Goal: Task Accomplishment & Management: Use online tool/utility

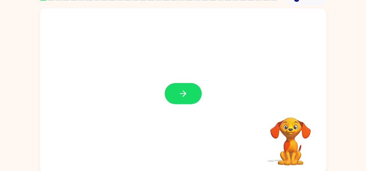
scroll to position [32, 0]
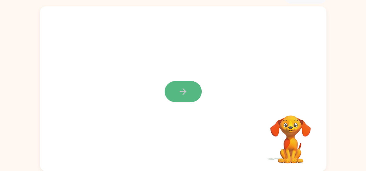
click at [180, 89] on icon "button" at bounding box center [183, 92] width 10 height 10
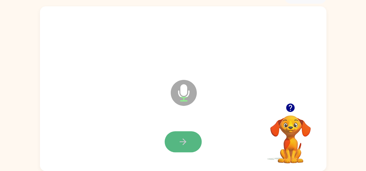
click at [183, 140] on icon "button" at bounding box center [183, 142] width 10 height 10
drag, startPoint x: 183, startPoint y: 140, endPoint x: 177, endPoint y: 141, distance: 6.1
click at [177, 141] on button "button" at bounding box center [182, 141] width 37 height 21
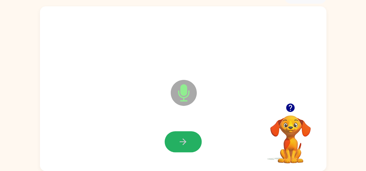
click at [179, 136] on button "button" at bounding box center [182, 141] width 37 height 21
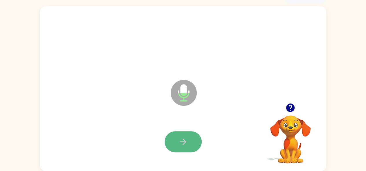
click at [184, 140] on icon "button" at bounding box center [183, 142] width 10 height 10
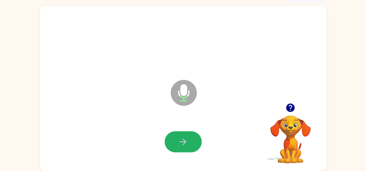
drag, startPoint x: 185, startPoint y: 135, endPoint x: 179, endPoint y: 138, distance: 7.0
click at [184, 135] on button "button" at bounding box center [182, 141] width 37 height 21
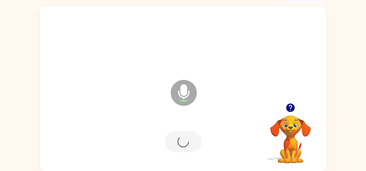
click at [179, 138] on div at bounding box center [182, 141] width 37 height 21
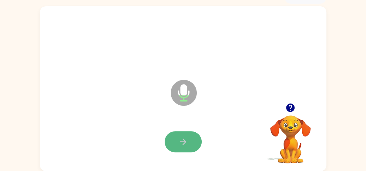
drag, startPoint x: 180, startPoint y: 134, endPoint x: 181, endPoint y: 140, distance: 5.9
click at [181, 140] on icon "button" at bounding box center [183, 142] width 10 height 10
click at [184, 135] on button "button" at bounding box center [182, 141] width 37 height 21
click at [180, 136] on button "button" at bounding box center [182, 141] width 37 height 21
click at [186, 144] on icon "button" at bounding box center [183, 142] width 10 height 10
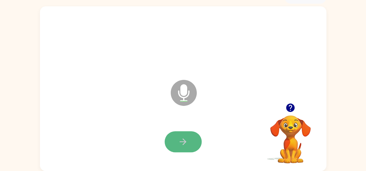
click at [179, 146] on icon "button" at bounding box center [183, 142] width 10 height 10
click at [185, 140] on icon "button" at bounding box center [183, 142] width 10 height 10
click at [190, 144] on button "button" at bounding box center [182, 141] width 37 height 21
click at [184, 147] on icon "button" at bounding box center [183, 142] width 10 height 10
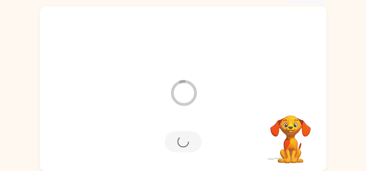
click at [184, 142] on div at bounding box center [182, 141] width 37 height 21
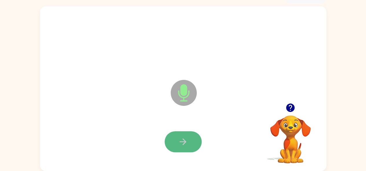
click at [188, 142] on button "button" at bounding box center [182, 141] width 37 height 21
click at [176, 141] on button "button" at bounding box center [182, 141] width 37 height 21
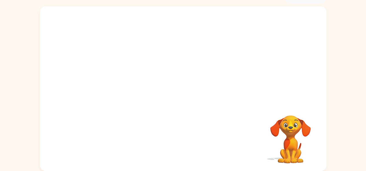
click at [176, 141] on div "Your browser must support playing .mp4 files to use Literably. Please try using…" at bounding box center [183, 88] width 286 height 165
click at [182, 130] on div "Your browser must support playing .mp4 files to use Literably. Please try using…" at bounding box center [183, 88] width 286 height 165
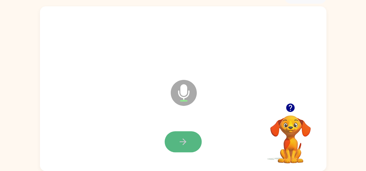
click at [183, 141] on icon "button" at bounding box center [183, 142] width 10 height 10
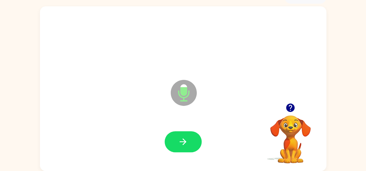
click at [294, 105] on icon "button" at bounding box center [290, 108] width 10 height 10
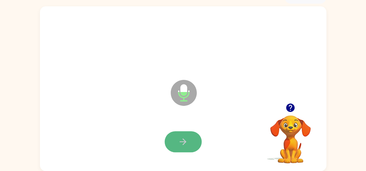
click at [183, 137] on button "button" at bounding box center [182, 141] width 37 height 21
click at [180, 131] on button "button" at bounding box center [182, 141] width 37 height 21
click at [184, 136] on button "button" at bounding box center [182, 141] width 37 height 21
click at [181, 145] on icon "button" at bounding box center [183, 142] width 10 height 10
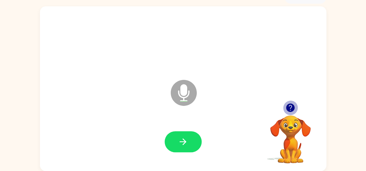
click at [290, 105] on icon "button" at bounding box center [290, 108] width 8 height 8
drag, startPoint x: 181, startPoint y: 138, endPoint x: 180, endPoint y: 147, distance: 9.0
click at [180, 147] on icon "button" at bounding box center [183, 142] width 10 height 10
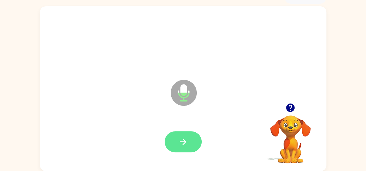
click at [184, 137] on icon "button" at bounding box center [183, 142] width 10 height 10
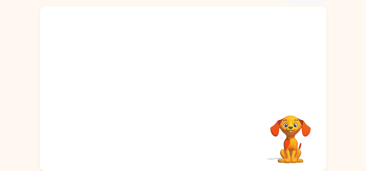
click at [184, 137] on div "Your browser must support playing .mp4 files to use Literably. Please try using…" at bounding box center [183, 88] width 286 height 165
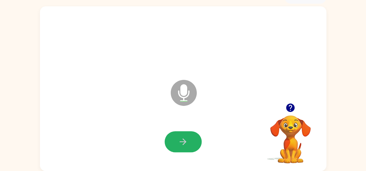
click at [184, 137] on icon "button" at bounding box center [183, 142] width 10 height 10
click at [171, 142] on button "button" at bounding box center [182, 141] width 37 height 21
click at [194, 132] on button "button" at bounding box center [182, 141] width 37 height 21
click at [179, 134] on button "button" at bounding box center [182, 141] width 37 height 21
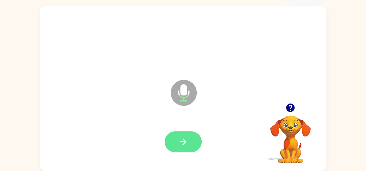
click at [180, 139] on icon "button" at bounding box center [183, 142] width 10 height 10
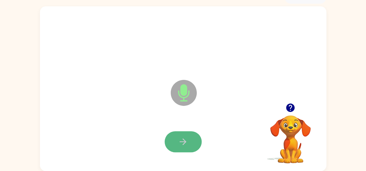
click at [171, 142] on button "button" at bounding box center [182, 141] width 37 height 21
click at [171, 143] on button "button" at bounding box center [182, 141] width 37 height 21
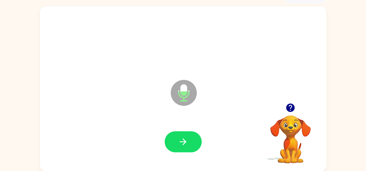
click at [176, 129] on div at bounding box center [183, 141] width 275 height 47
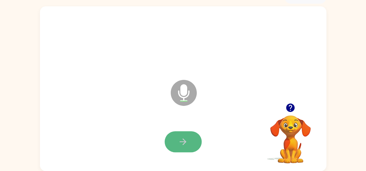
click at [177, 134] on button "button" at bounding box center [182, 141] width 37 height 21
click at [186, 136] on button "button" at bounding box center [182, 141] width 37 height 21
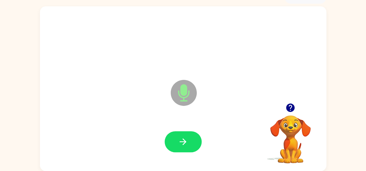
click at [186, 136] on button "button" at bounding box center [182, 141] width 37 height 21
click at [192, 144] on button "button" at bounding box center [182, 141] width 37 height 21
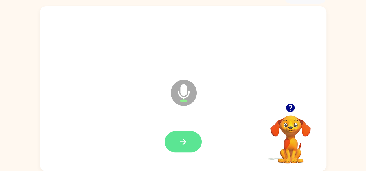
click at [180, 136] on button "button" at bounding box center [182, 141] width 37 height 21
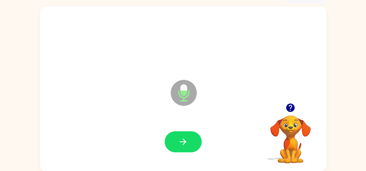
click at [180, 135] on button "button" at bounding box center [182, 141] width 37 height 21
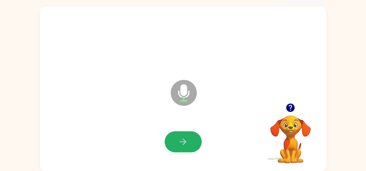
click at [180, 135] on button "button" at bounding box center [182, 141] width 37 height 21
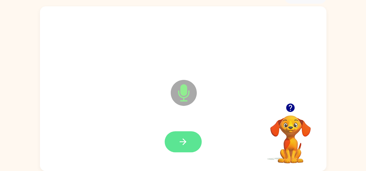
click at [176, 146] on button "button" at bounding box center [182, 141] width 37 height 21
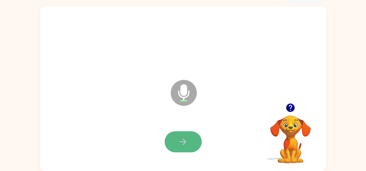
click at [169, 144] on button "button" at bounding box center [182, 141] width 37 height 21
click at [181, 146] on icon "button" at bounding box center [183, 142] width 10 height 10
click at [171, 135] on button "button" at bounding box center [182, 141] width 37 height 21
click at [177, 145] on button "button" at bounding box center [182, 141] width 37 height 21
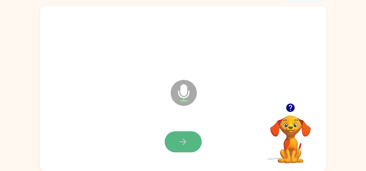
click at [177, 138] on button "button" at bounding box center [182, 141] width 37 height 21
click at [185, 139] on icon "button" at bounding box center [183, 142] width 10 height 10
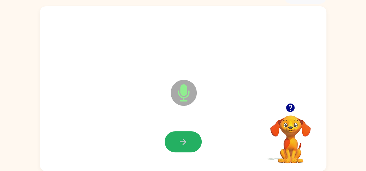
click at [185, 139] on icon "button" at bounding box center [183, 142] width 10 height 10
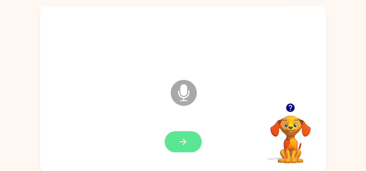
click at [185, 144] on icon "button" at bounding box center [183, 142] width 10 height 10
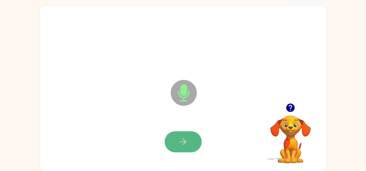
click at [186, 142] on icon "button" at bounding box center [183, 142] width 10 height 10
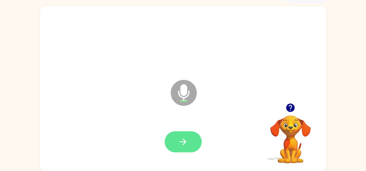
click at [191, 137] on button "button" at bounding box center [182, 141] width 37 height 21
click at [189, 138] on button "button" at bounding box center [182, 141] width 37 height 21
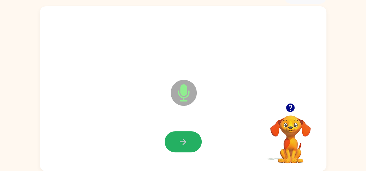
click at [180, 141] on icon "button" at bounding box center [183, 142] width 10 height 10
click at [175, 142] on button "button" at bounding box center [182, 141] width 37 height 21
click at [176, 141] on button "button" at bounding box center [182, 141] width 37 height 21
click at [181, 137] on icon "button" at bounding box center [183, 142] width 10 height 10
click at [184, 137] on icon "button" at bounding box center [183, 142] width 10 height 10
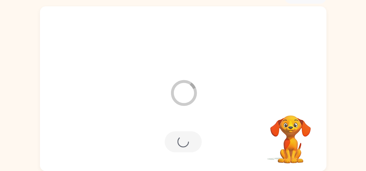
scroll to position [21, 0]
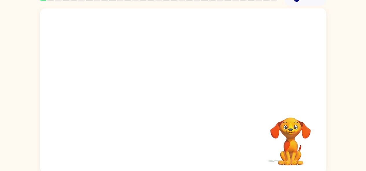
scroll to position [32, 0]
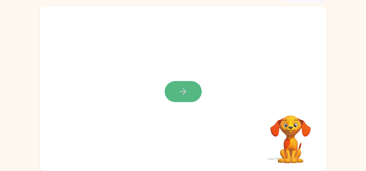
click at [184, 88] on icon "button" at bounding box center [183, 92] width 10 height 10
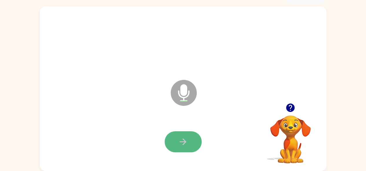
click at [186, 144] on icon "button" at bounding box center [183, 142] width 10 height 10
click at [186, 140] on icon "button" at bounding box center [183, 142] width 10 height 10
click at [186, 138] on icon "button" at bounding box center [183, 142] width 10 height 10
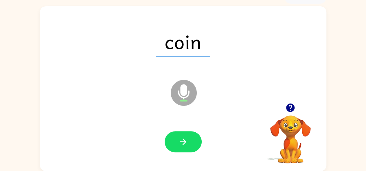
click at [186, 138] on icon "button" at bounding box center [183, 142] width 10 height 10
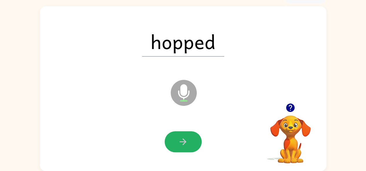
click at [186, 138] on icon "button" at bounding box center [183, 142] width 10 height 10
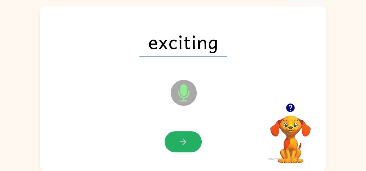
click at [186, 138] on icon "button" at bounding box center [183, 142] width 10 height 10
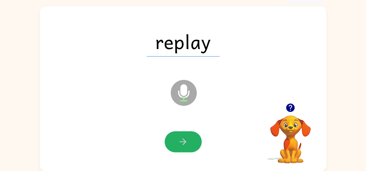
click at [186, 138] on icon "button" at bounding box center [183, 142] width 10 height 10
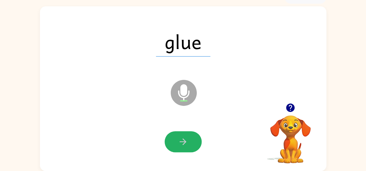
click at [186, 138] on icon "button" at bounding box center [183, 142] width 10 height 10
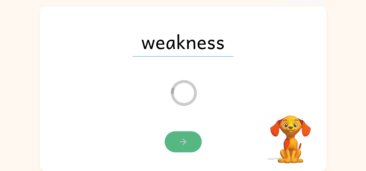
click at [186, 139] on icon "button" at bounding box center [183, 142] width 10 height 10
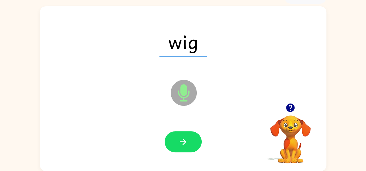
click at [188, 139] on icon "button" at bounding box center [183, 142] width 10 height 10
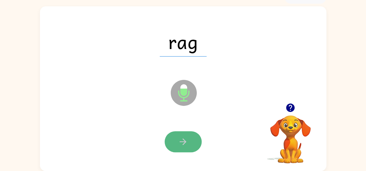
click at [179, 141] on icon "button" at bounding box center [183, 142] width 10 height 10
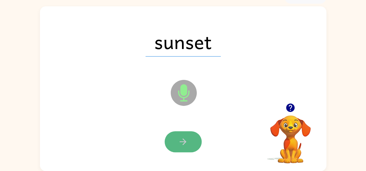
click at [186, 141] on icon "button" at bounding box center [183, 142] width 10 height 10
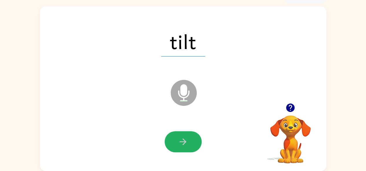
click at [186, 141] on icon "button" at bounding box center [183, 142] width 10 height 10
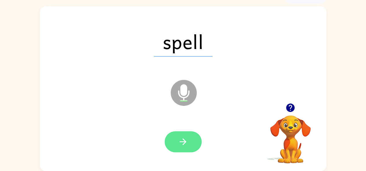
click at [194, 150] on button "button" at bounding box center [182, 141] width 37 height 21
click at [185, 138] on icon "button" at bounding box center [183, 142] width 10 height 10
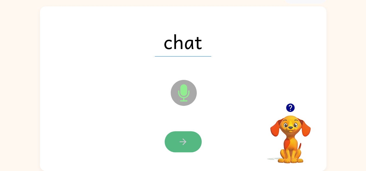
click at [181, 144] on icon "button" at bounding box center [183, 142] width 10 height 10
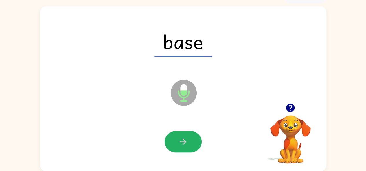
click at [181, 144] on icon "button" at bounding box center [183, 142] width 10 height 10
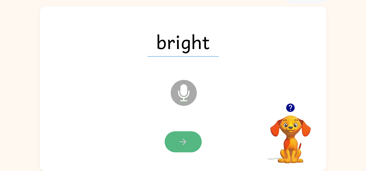
click at [175, 146] on button "button" at bounding box center [182, 141] width 37 height 21
click at [187, 138] on icon "button" at bounding box center [183, 142] width 10 height 10
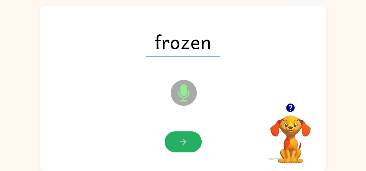
click at [187, 138] on icon "button" at bounding box center [183, 142] width 10 height 10
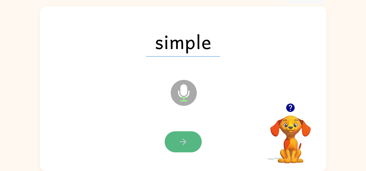
click at [178, 147] on icon "button" at bounding box center [183, 142] width 10 height 10
click at [191, 144] on button "button" at bounding box center [182, 141] width 37 height 21
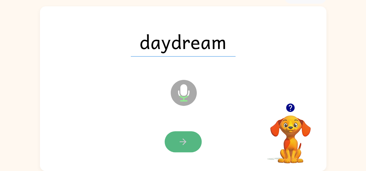
click at [188, 147] on button "button" at bounding box center [182, 141] width 37 height 21
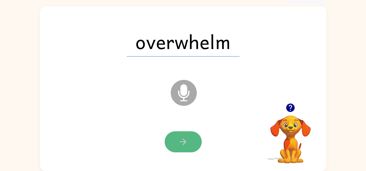
click at [190, 144] on button "button" at bounding box center [182, 141] width 37 height 21
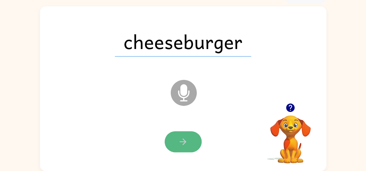
click at [181, 145] on icon "button" at bounding box center [183, 142] width 10 height 10
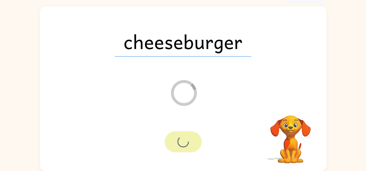
scroll to position [21, 0]
